Goal: Transaction & Acquisition: Book appointment/travel/reservation

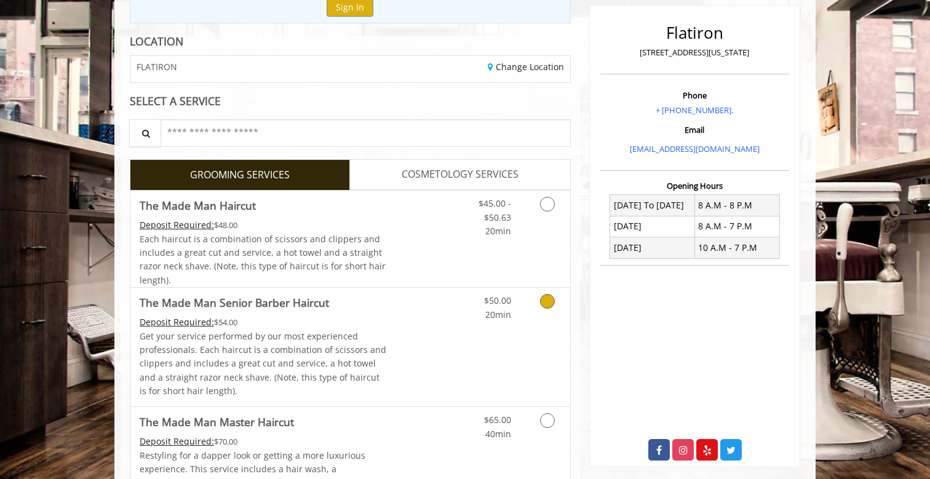
click at [538, 301] on link "Grooming services" at bounding box center [544, 305] width 31 height 34
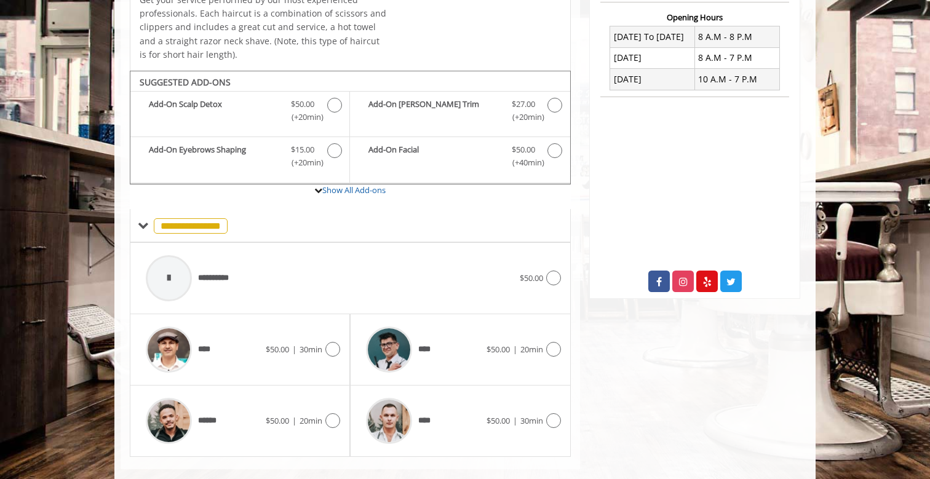
scroll to position [333, 0]
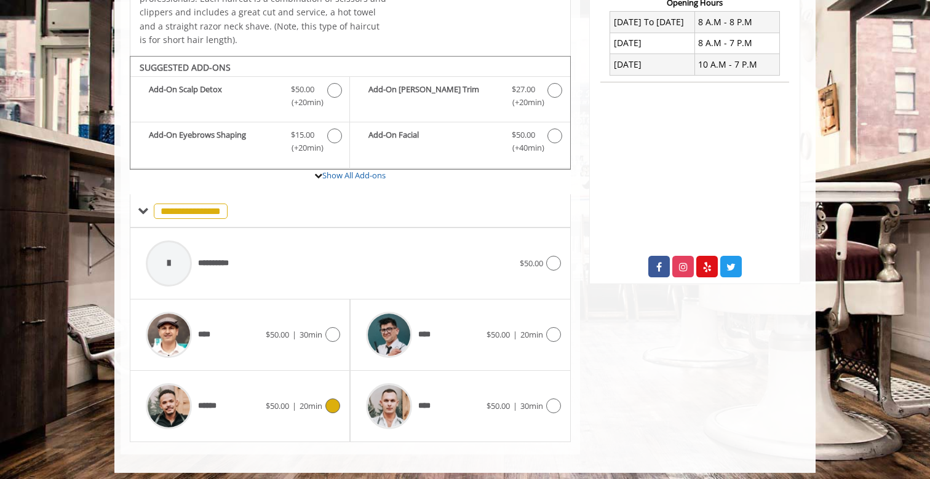
click at [312, 401] on span "20min" at bounding box center [310, 405] width 23 height 11
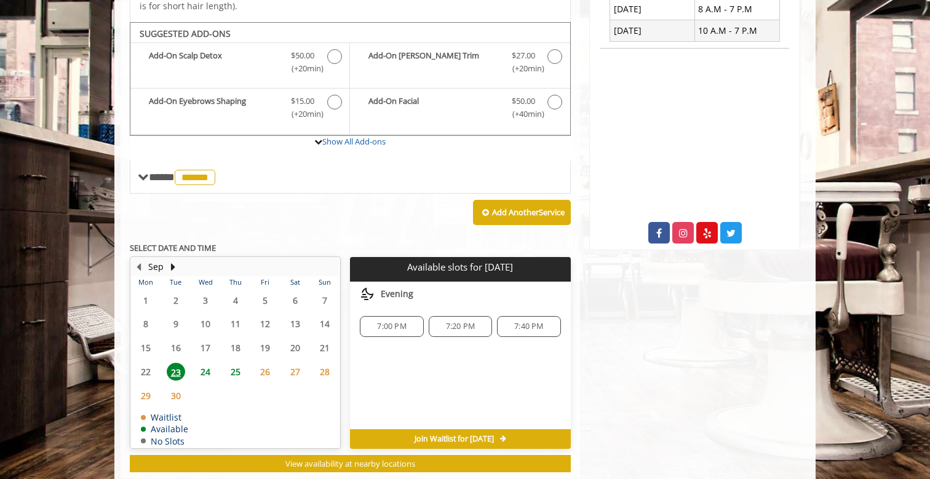
scroll to position [385, 0]
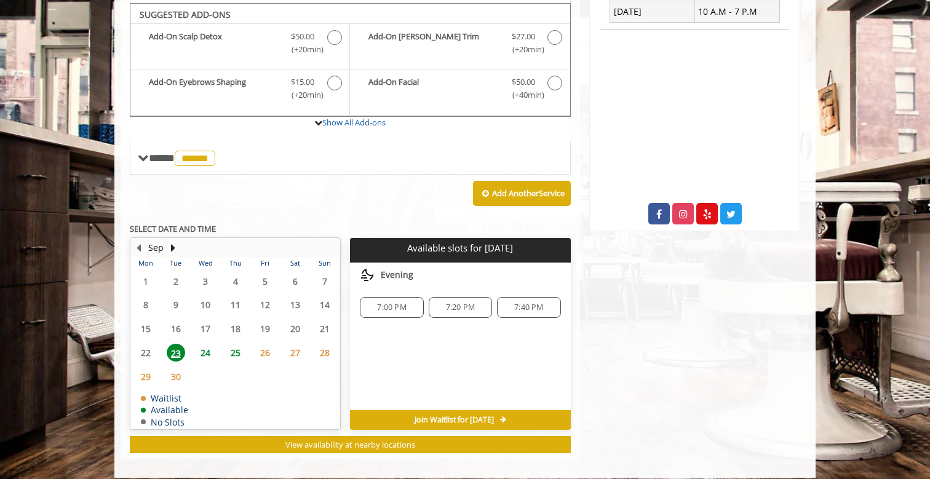
click at [205, 351] on span "24" at bounding box center [205, 353] width 18 height 18
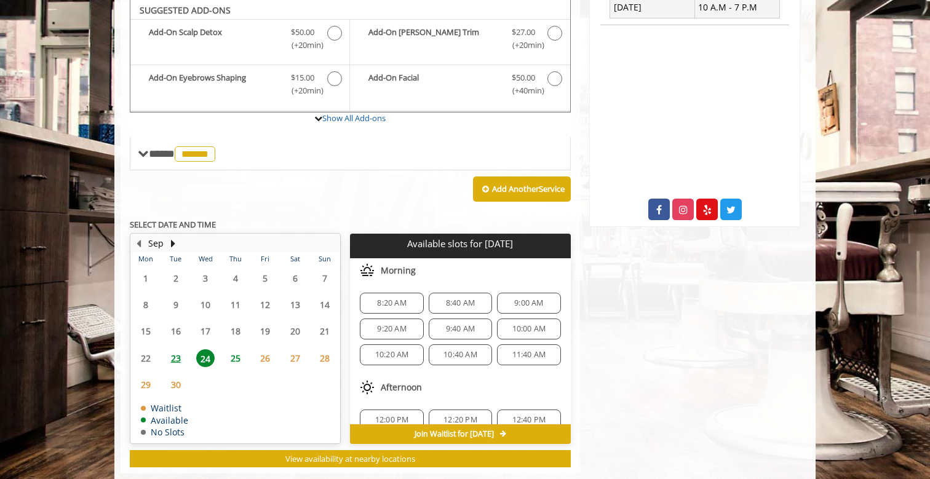
scroll to position [408, 0]
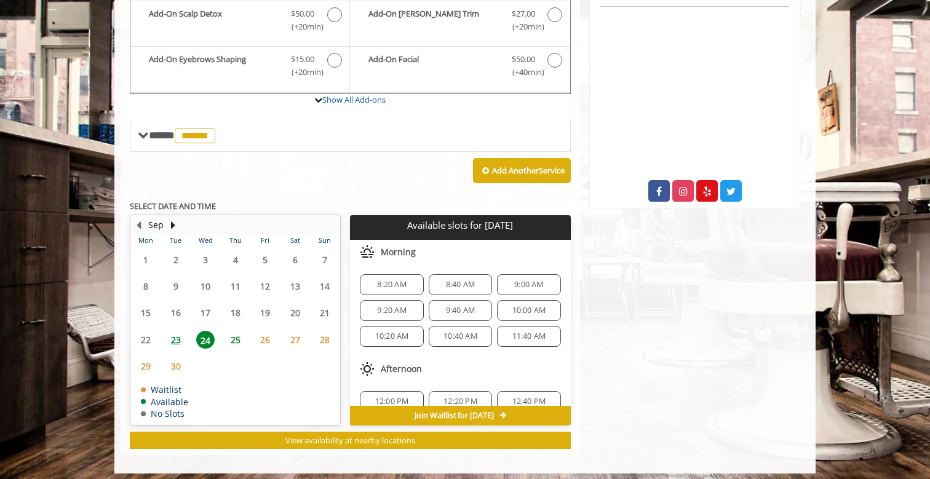
click at [537, 280] on span "9:00 AM" at bounding box center [528, 285] width 29 height 10
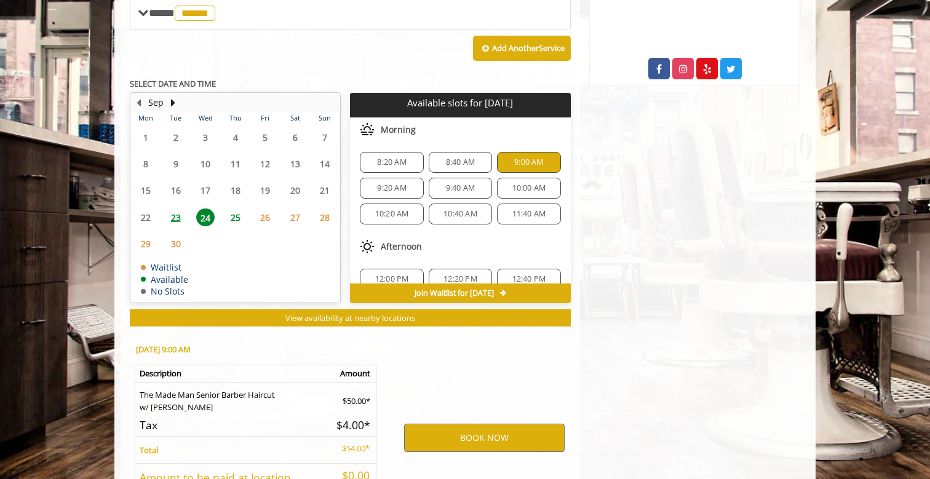
scroll to position [628, 0]
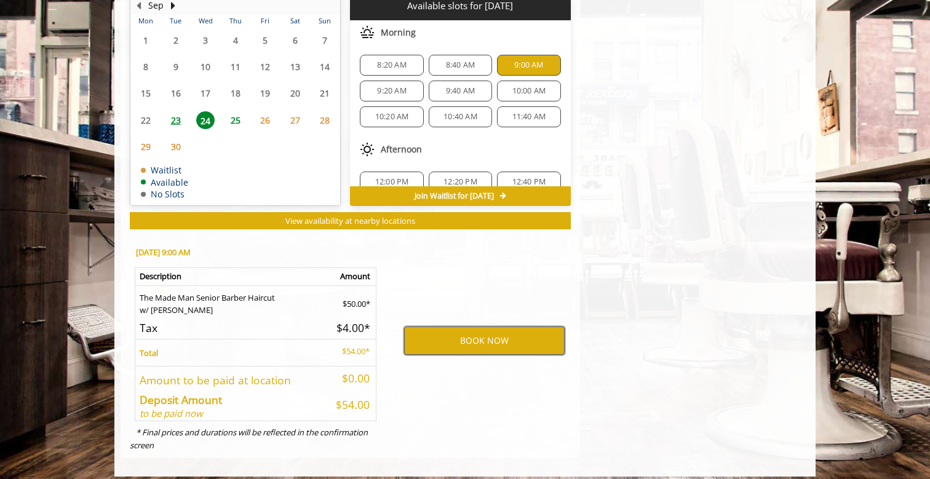
click at [494, 338] on button "BOOK NOW" at bounding box center [484, 340] width 160 height 28
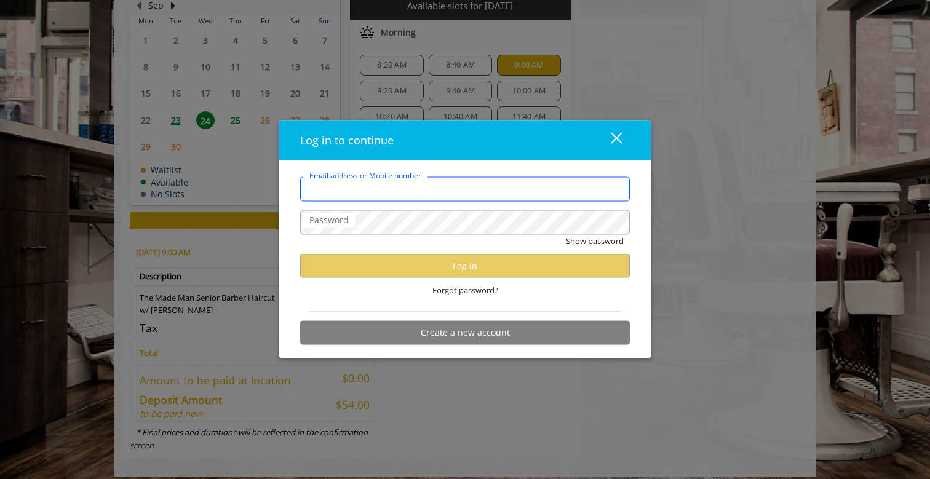
type input "**********"
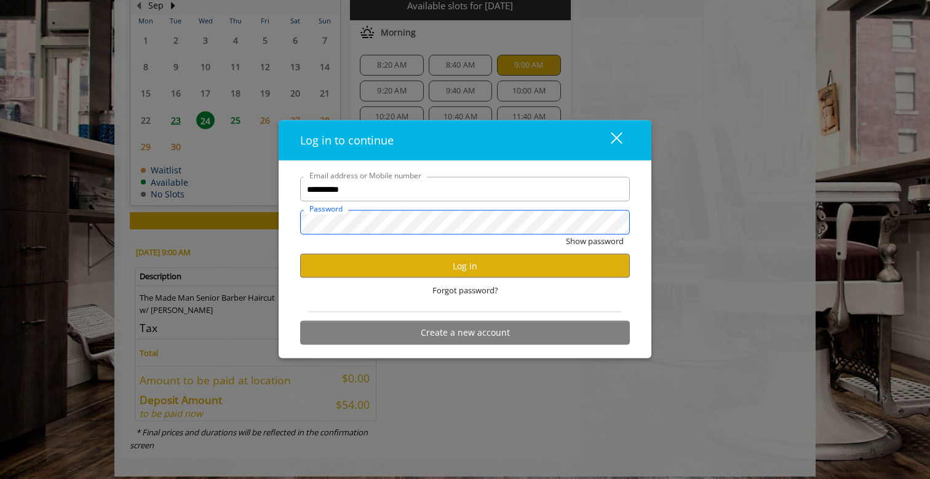
click at [594, 241] on button "Show password" at bounding box center [595, 241] width 58 height 13
click at [456, 263] on button "Log in" at bounding box center [465, 266] width 330 height 24
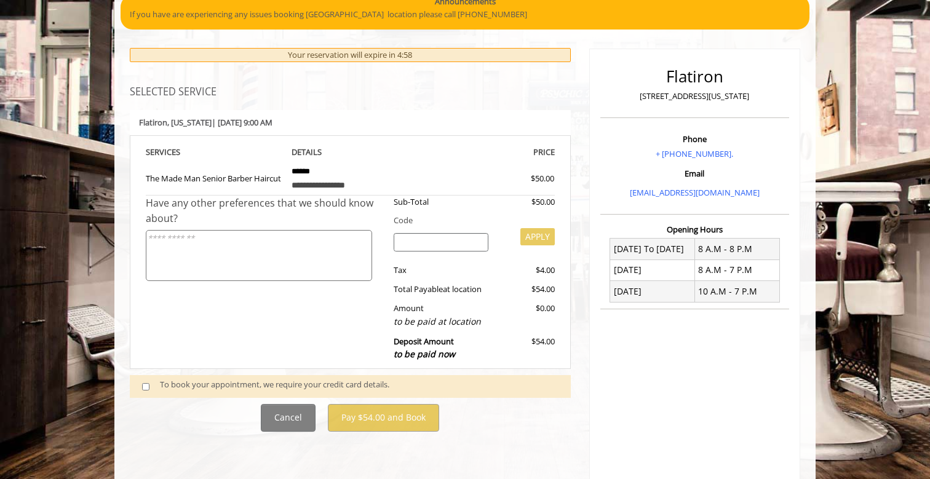
scroll to position [121, 0]
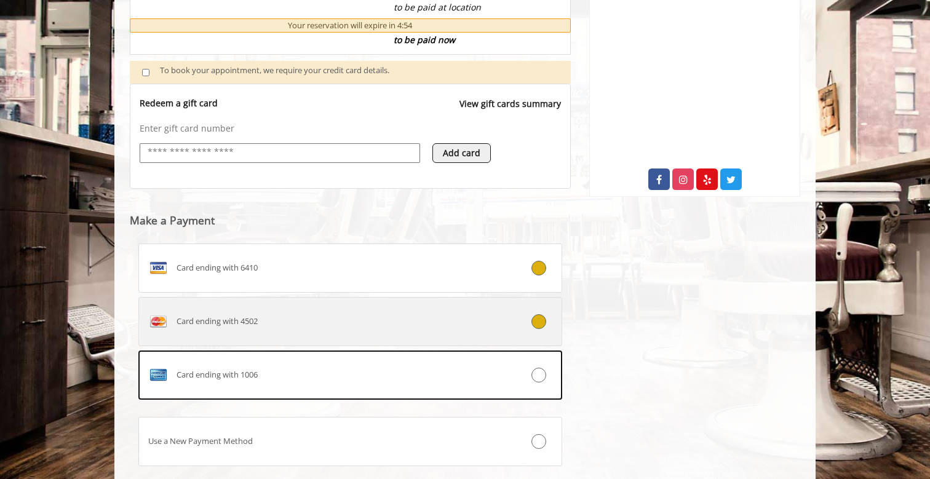
click at [539, 319] on icon at bounding box center [538, 321] width 15 height 15
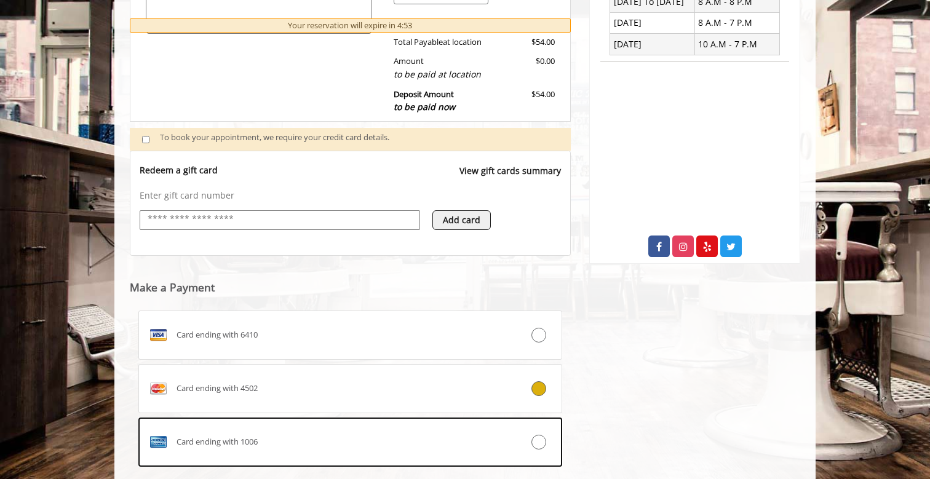
scroll to position [464, 0]
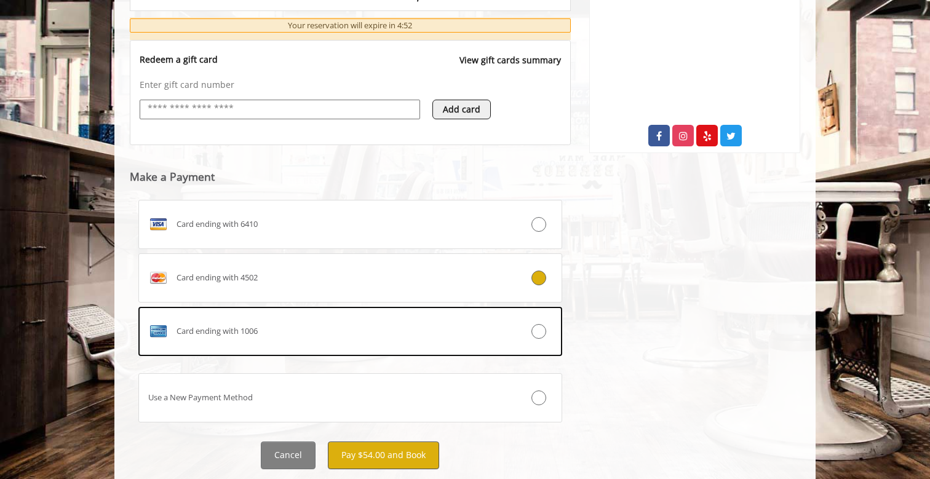
click at [412, 444] on button "Pay $54.00 and Book" at bounding box center [383, 455] width 111 height 28
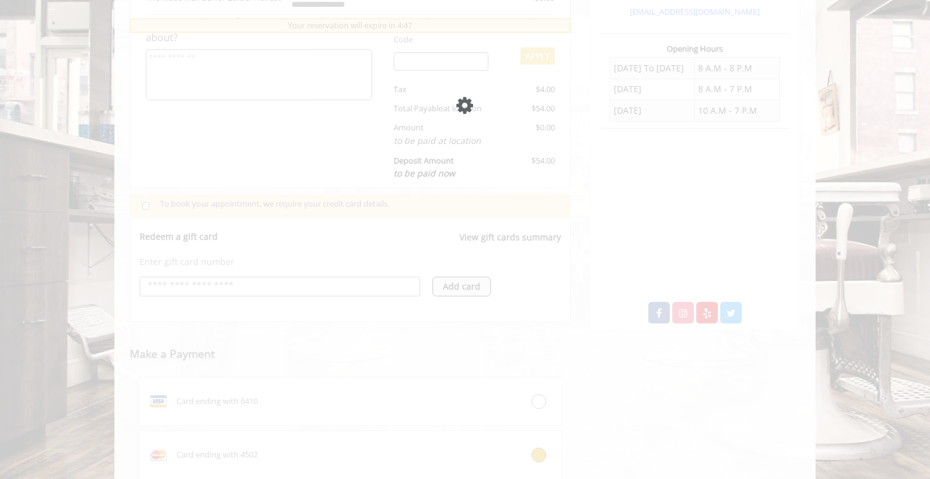
scroll to position [389, 0]
